Goal: Task Accomplishment & Management: Manage account settings

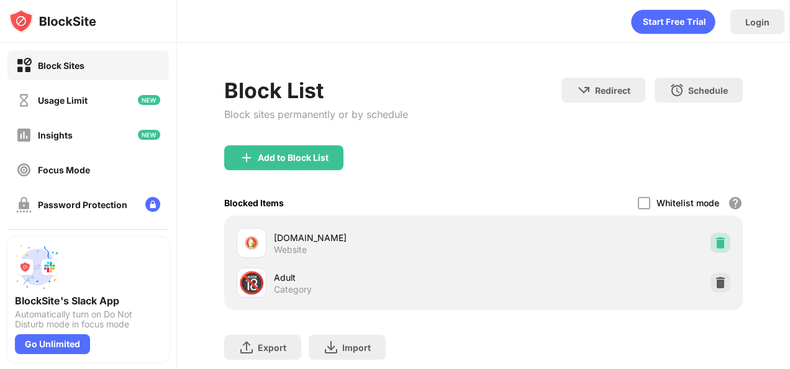
click at [714, 245] on img at bounding box center [720, 243] width 12 height 12
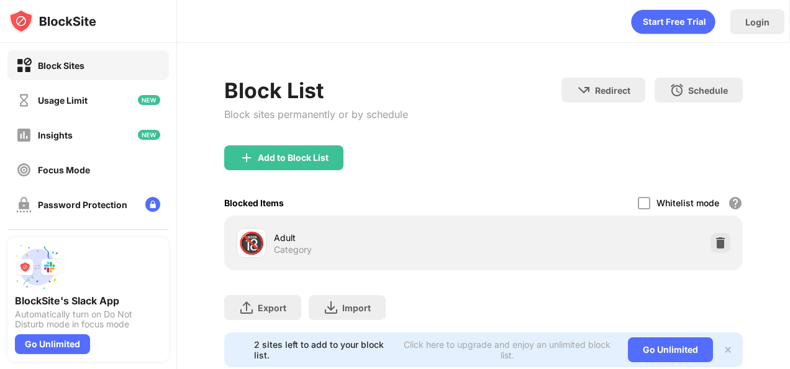
click at [714, 245] on img at bounding box center [720, 243] width 12 height 12
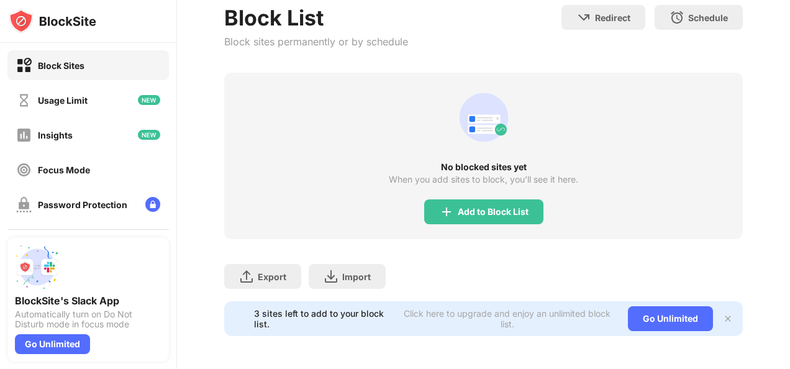
scroll to position [124, 0]
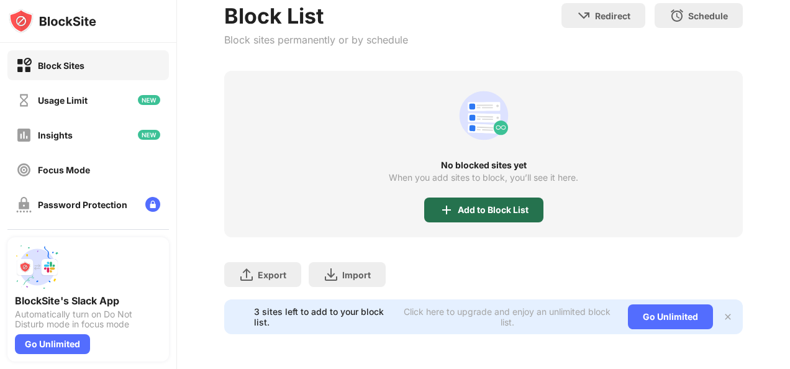
click at [463, 205] on div "Add to Block List" at bounding box center [493, 210] width 71 height 10
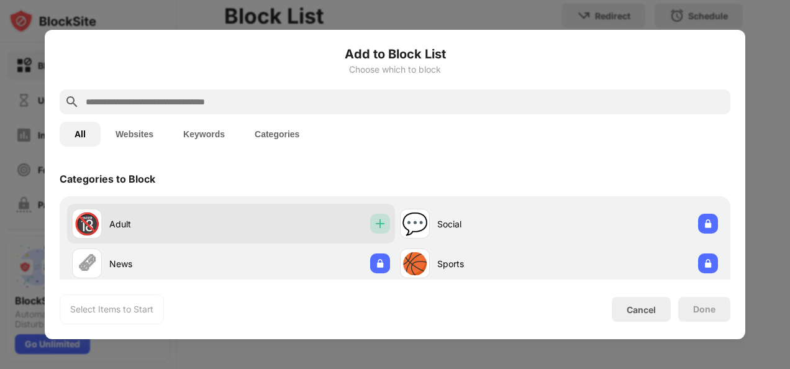
click at [374, 227] on img at bounding box center [380, 223] width 12 height 12
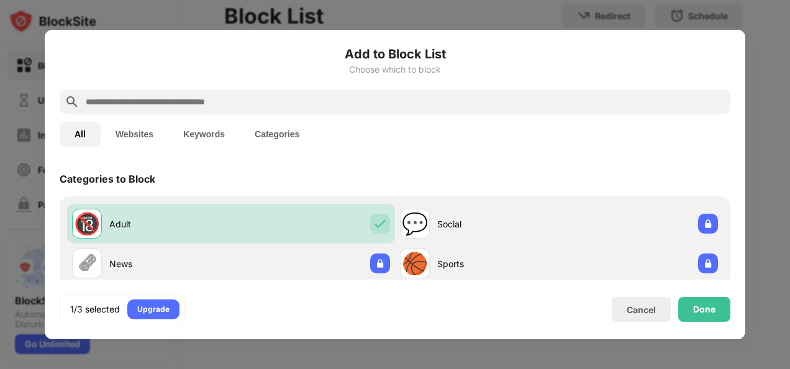
click at [190, 107] on input "text" at bounding box center [404, 101] width 641 height 15
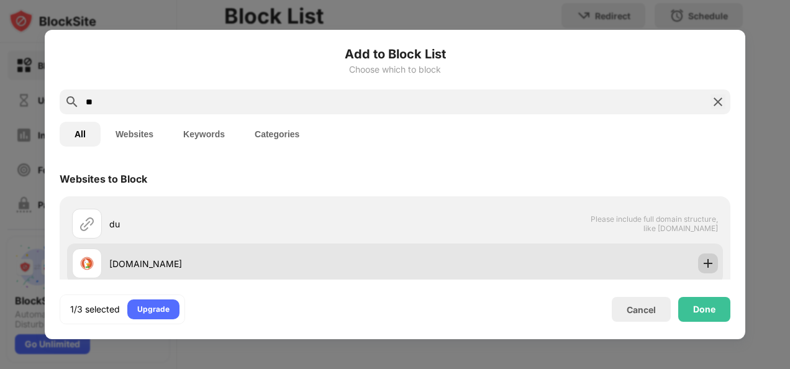
type input "**"
click at [702, 267] on img at bounding box center [708, 263] width 12 height 12
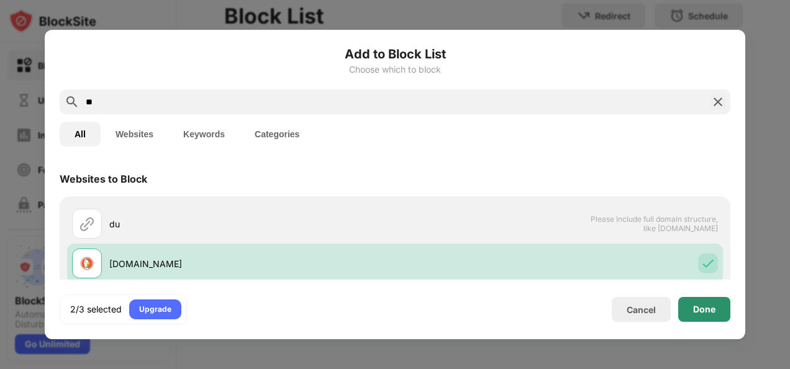
click at [703, 316] on div "Done" at bounding box center [704, 309] width 52 height 25
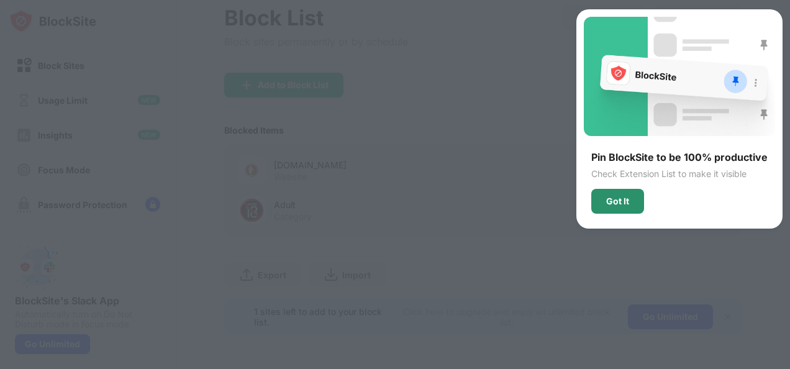
click at [633, 197] on div "Got It" at bounding box center [617, 201] width 53 height 25
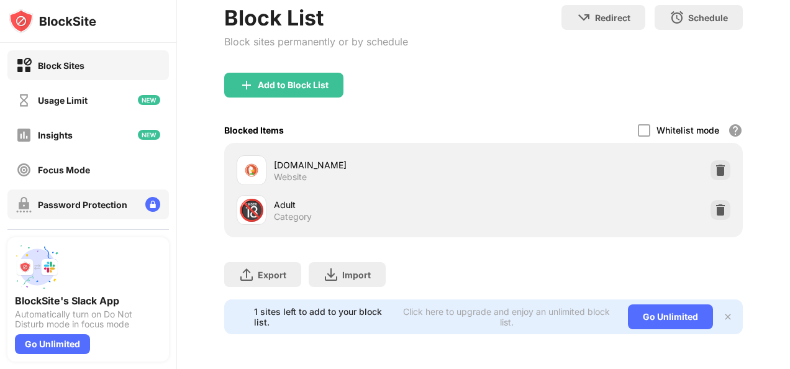
click at [48, 199] on div "Password Protection" at bounding box center [82, 204] width 89 height 11
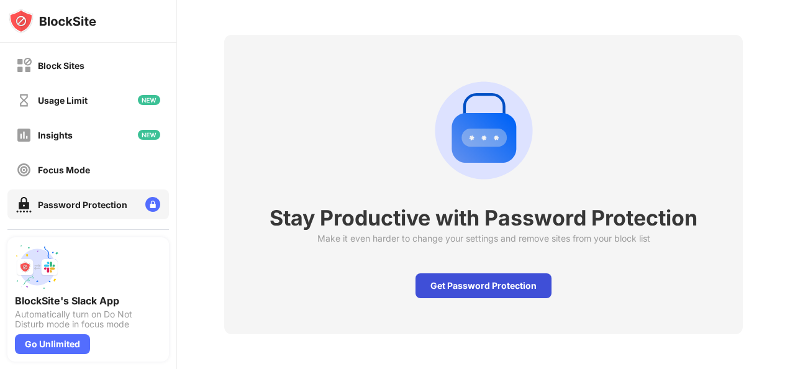
click at [483, 283] on div "Get Password Protection" at bounding box center [483, 285] width 136 height 25
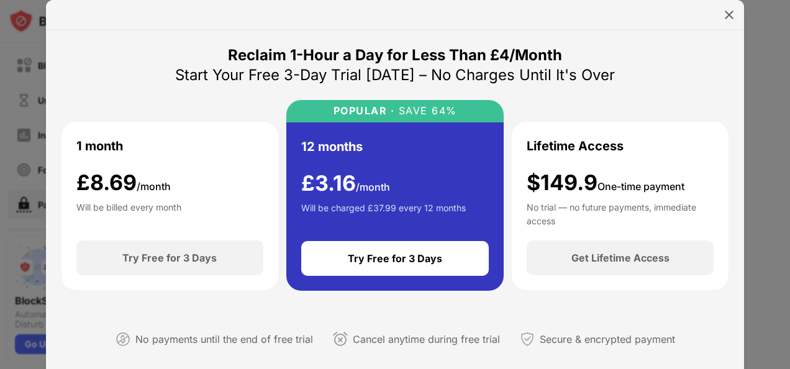
drag, startPoint x: 731, startPoint y: 11, endPoint x: 430, endPoint y: 7, distance: 301.2
click at [430, 7] on div at bounding box center [395, 15] width 698 height 30
click at [733, 17] on img at bounding box center [729, 15] width 12 height 12
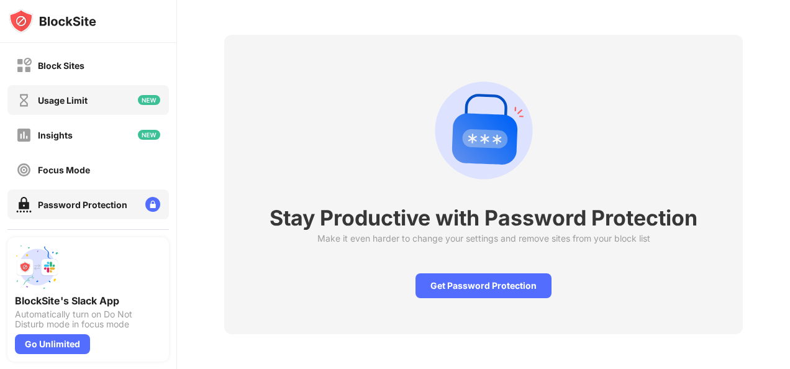
click at [103, 110] on div "Usage Limit" at bounding box center [87, 100] width 161 height 30
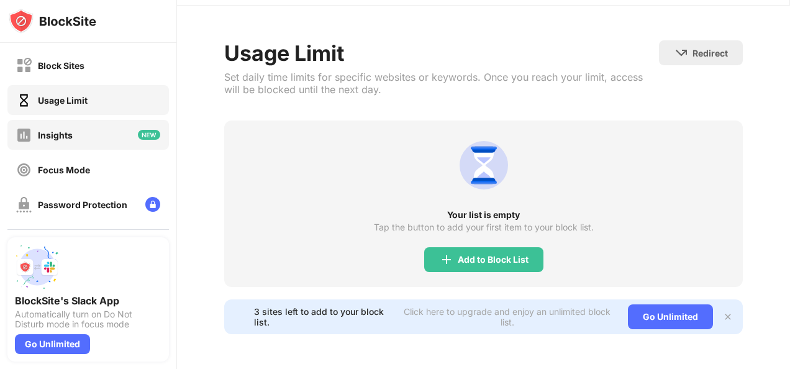
click at [97, 133] on div "Insights" at bounding box center [87, 135] width 161 height 30
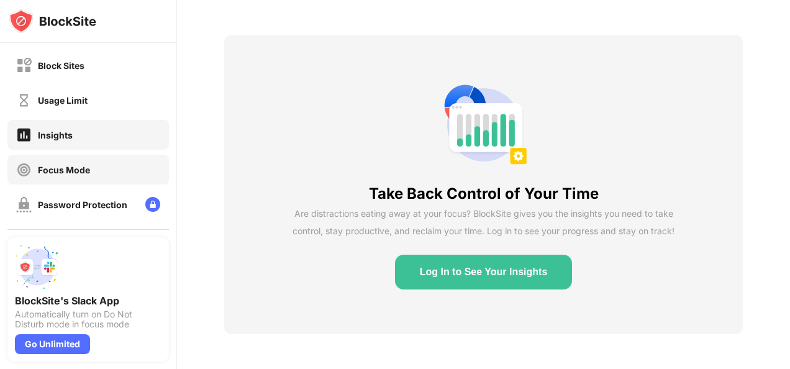
click at [102, 177] on div "Focus Mode" at bounding box center [87, 170] width 161 height 30
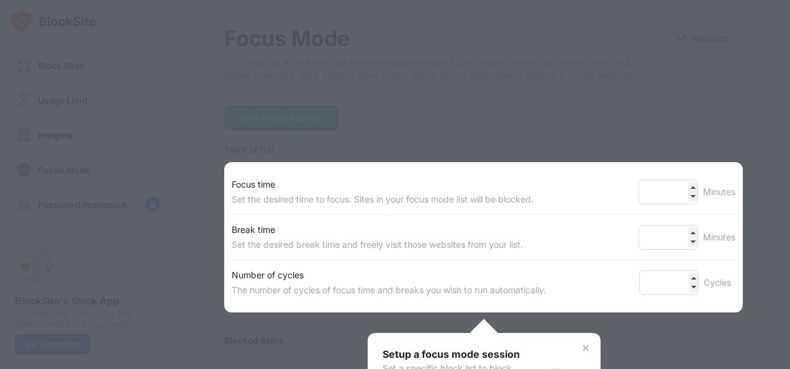
scroll to position [124, 0]
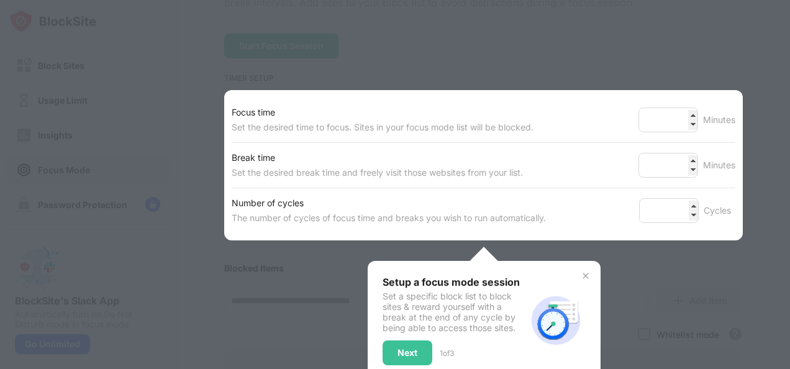
click at [464, 50] on div at bounding box center [395, 184] width 790 height 369
